Goal: Task Accomplishment & Management: Complete application form

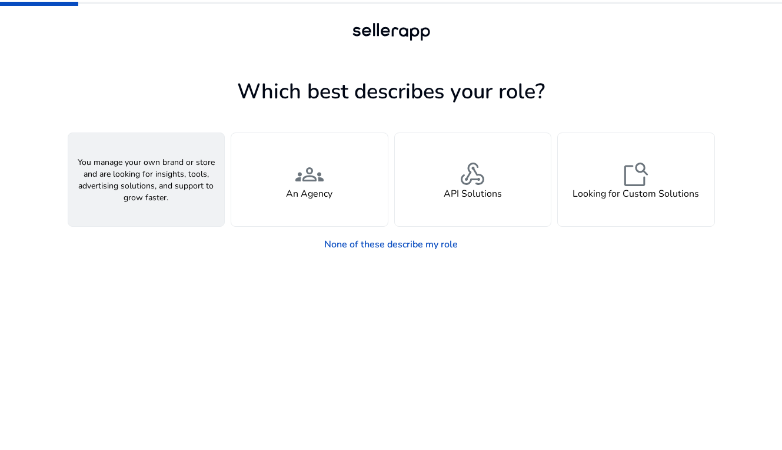
click at [171, 172] on div "person A Seller" at bounding box center [146, 179] width 157 height 93
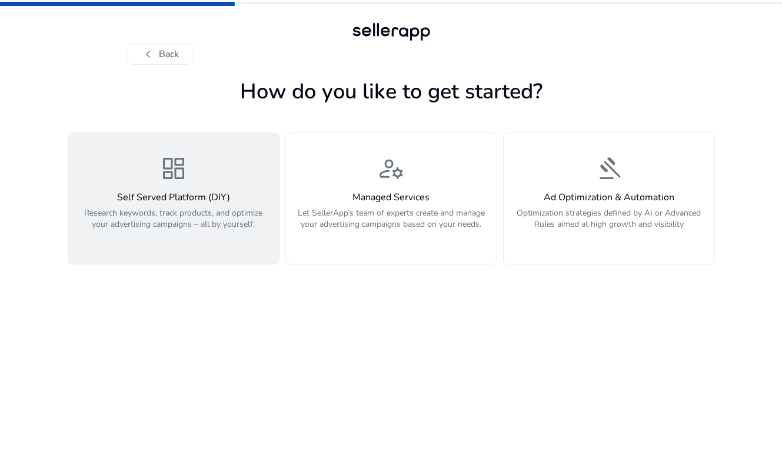
click at [172, 172] on span "dashboard" at bounding box center [174, 168] width 28 height 28
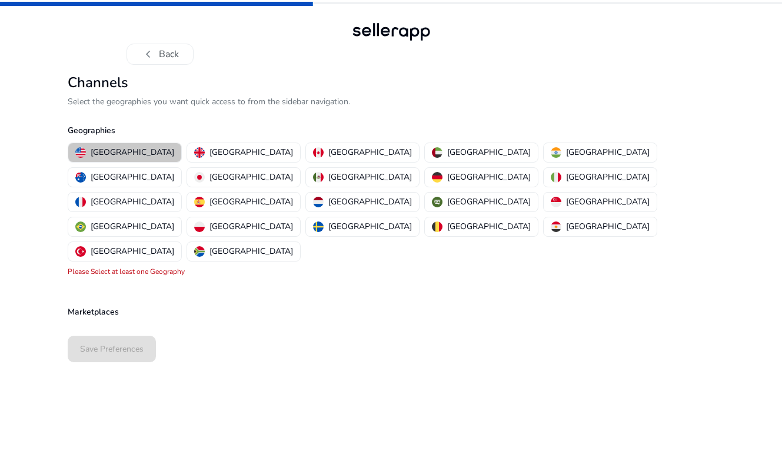
click at [127, 151] on p "[GEOGRAPHIC_DATA]" at bounding box center [133, 152] width 84 height 12
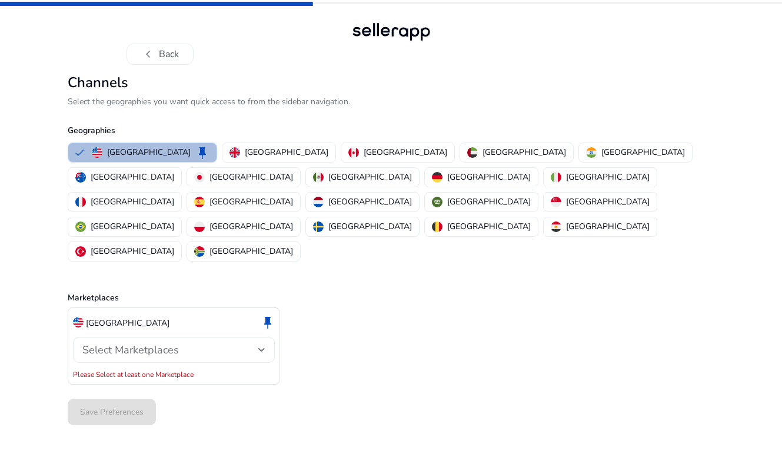
click at [168, 343] on span "Select Marketplaces" at bounding box center [130, 350] width 97 height 14
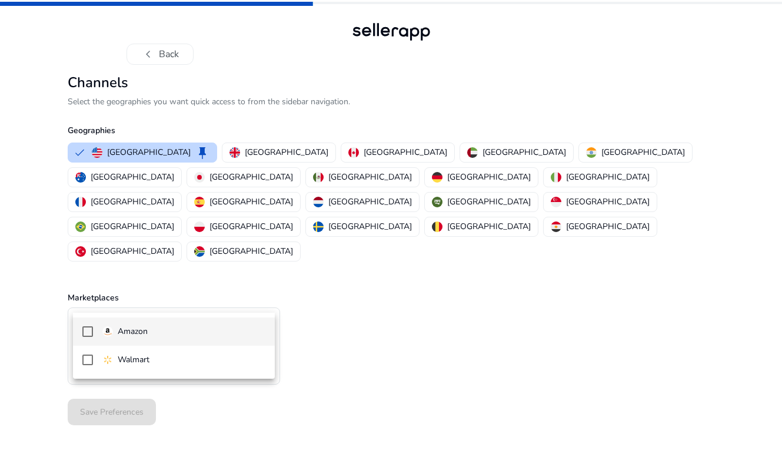
click at [167, 327] on span "Amazon" at bounding box center [183, 331] width 163 height 13
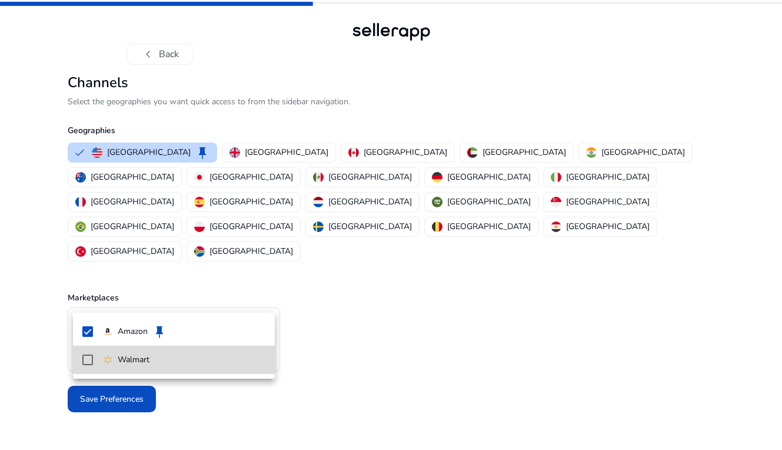
click at [89, 356] on mat-pseudo-checkbox at bounding box center [87, 359] width 11 height 11
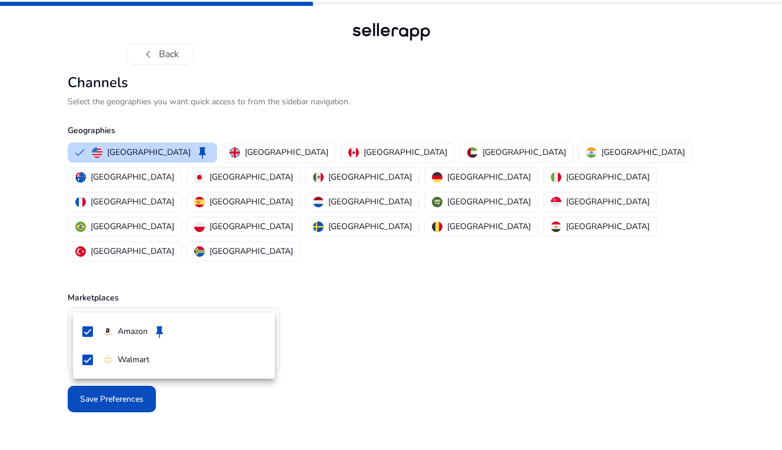
click at [48, 350] on div at bounding box center [391, 225] width 782 height 450
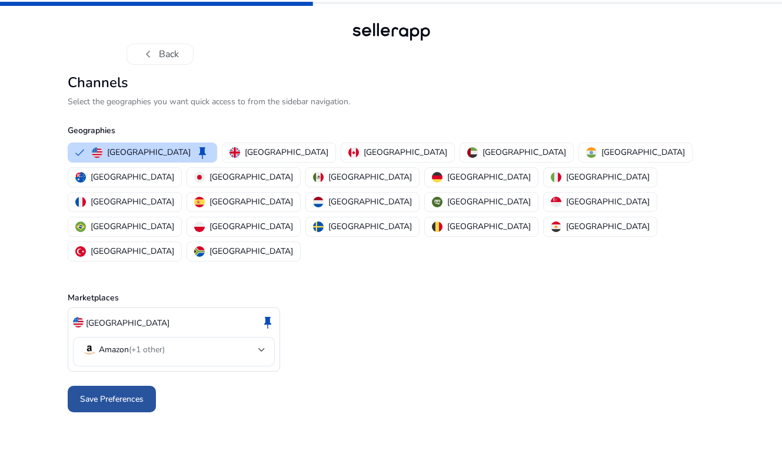
click at [85, 393] on span "Save Preferences" at bounding box center [112, 399] width 64 height 12
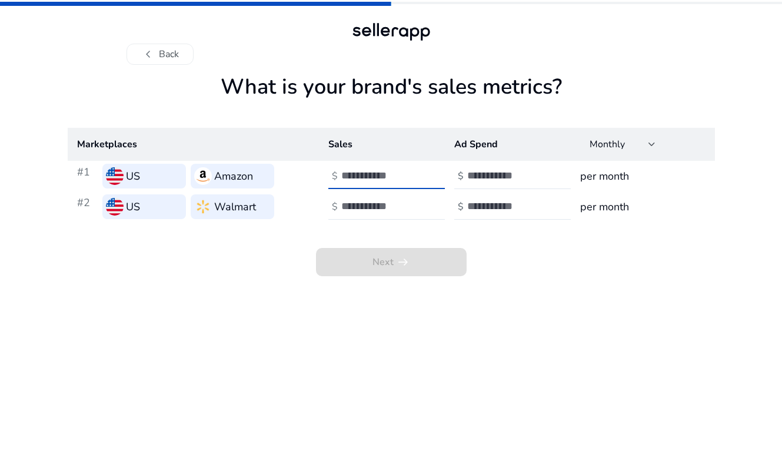
click at [359, 179] on input "number" at bounding box center [380, 175] width 79 height 13
type input "***"
click at [377, 211] on input "number" at bounding box center [380, 206] width 79 height 13
type input "***"
click at [512, 182] on input "number" at bounding box center [506, 175] width 79 height 13
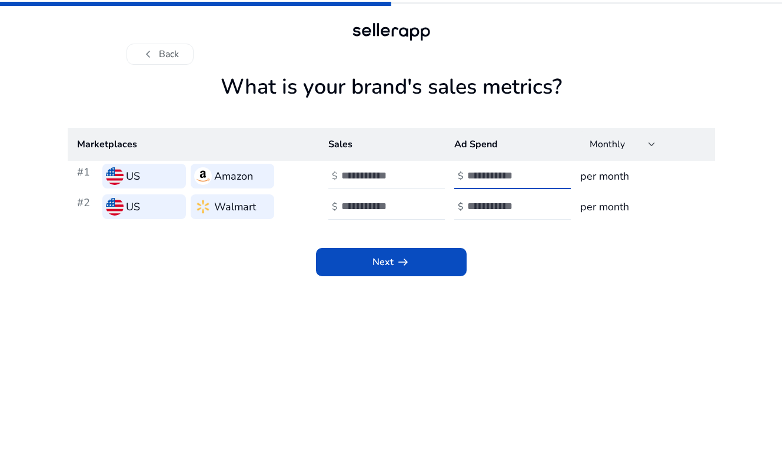
type input "**"
click at [509, 205] on input "number" at bounding box center [506, 206] width 79 height 13
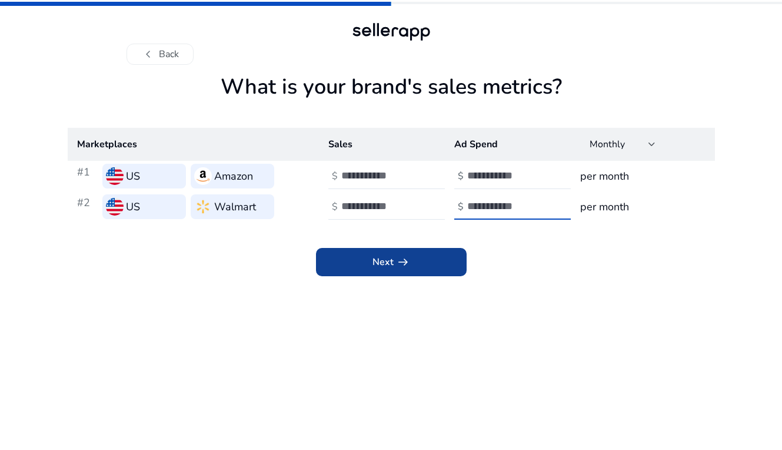
type input "**"
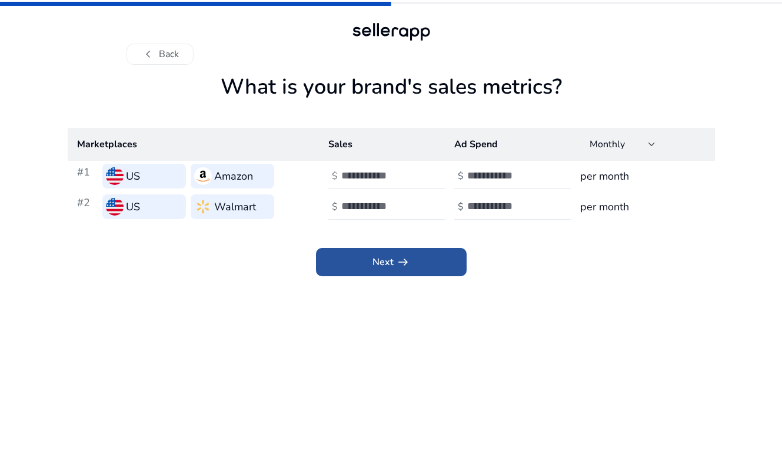
click at [446, 265] on span at bounding box center [391, 262] width 151 height 28
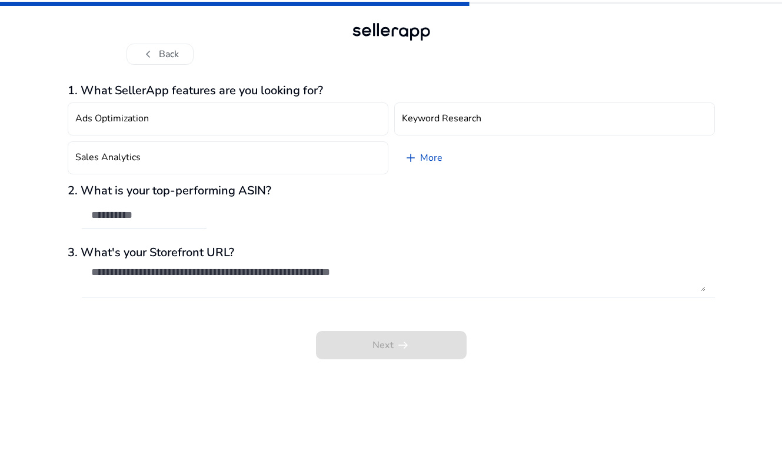
click at [357, 335] on div "Next arrow_right_alt" at bounding box center [392, 336] width 648 height 45
click at [165, 58] on button "chevron_left Back" at bounding box center [160, 54] width 67 height 21
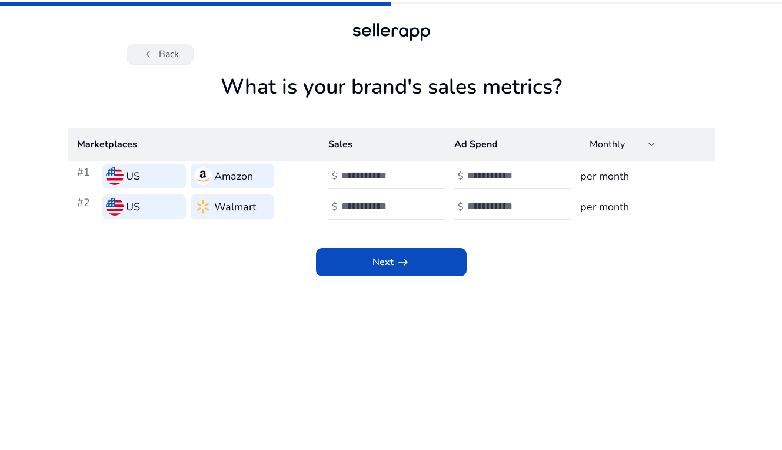
click at [147, 58] on span "chevron_left" at bounding box center [148, 54] width 14 height 14
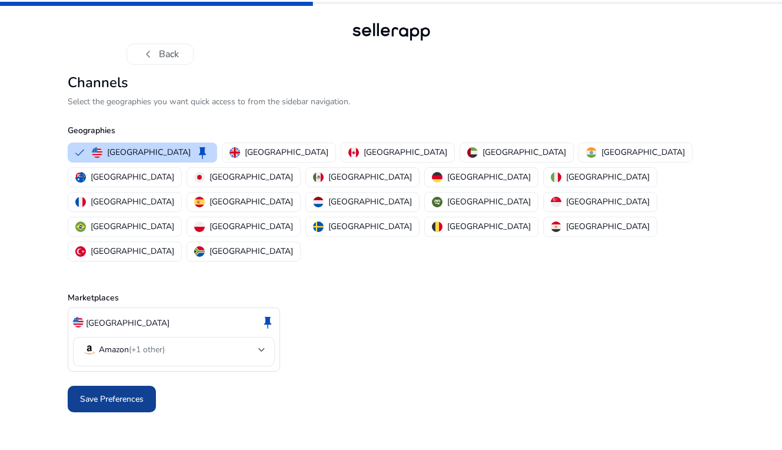
click at [116, 385] on span at bounding box center [112, 399] width 88 height 28
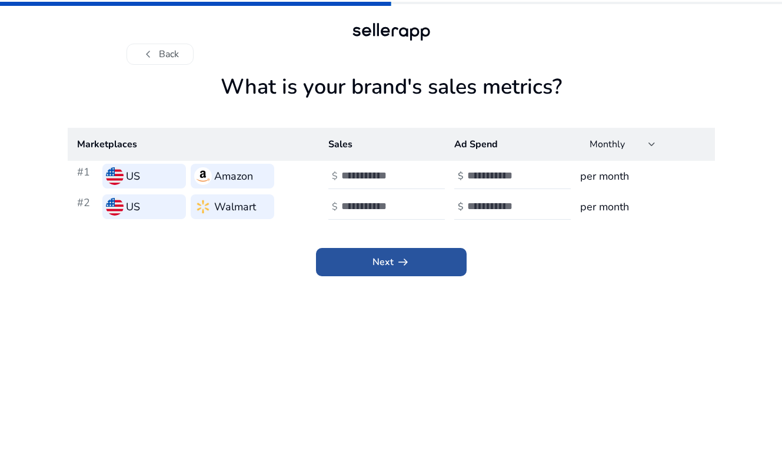
click at [354, 255] on span at bounding box center [391, 262] width 151 height 28
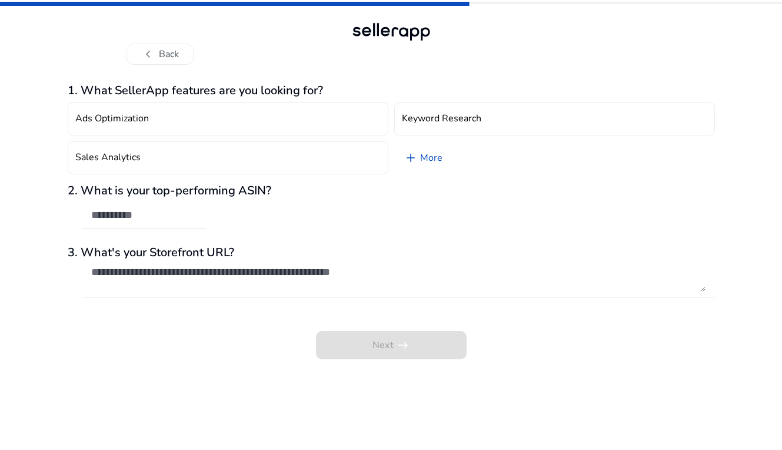
click at [334, 337] on div "Next arrow_right_alt" at bounding box center [392, 336] width 648 height 45
click at [194, 227] on div at bounding box center [144, 216] width 106 height 26
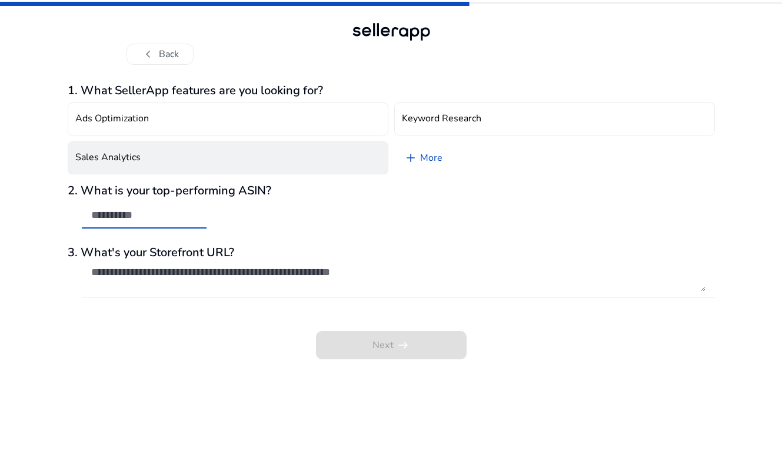
paste input "*******"
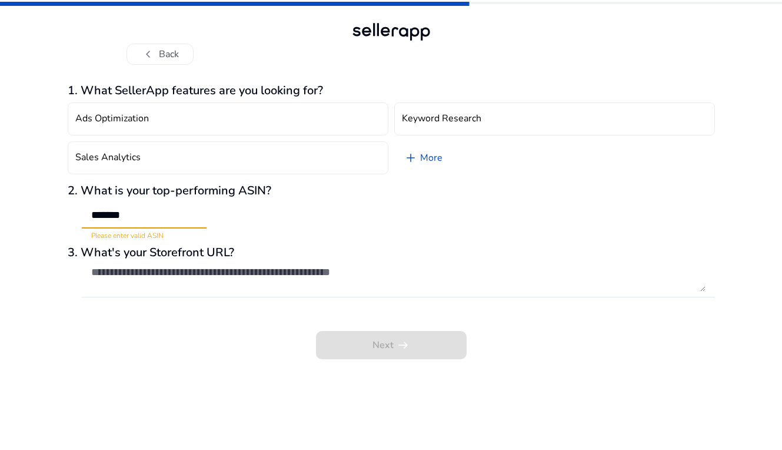
drag, startPoint x: 151, startPoint y: 215, endPoint x: 45, endPoint y: 224, distance: 105.7
click at [45, 224] on div "chevron_left Back 1. What SellerApp features are you looking for? Ads Optimizat…" at bounding box center [391, 225] width 782 height 450
type input "*"
